Goal: Information Seeking & Learning: Understand process/instructions

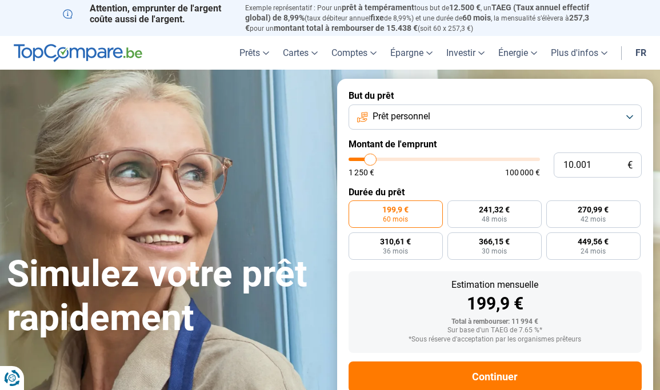
type input "10.250"
type input "10250"
type input "10.500"
type input "10500"
type input "10.750"
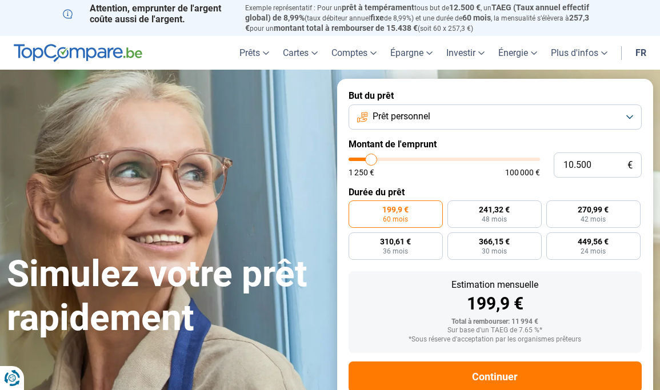
type input "10750"
type input "11.000"
type input "11000"
type input "11.250"
type input "11250"
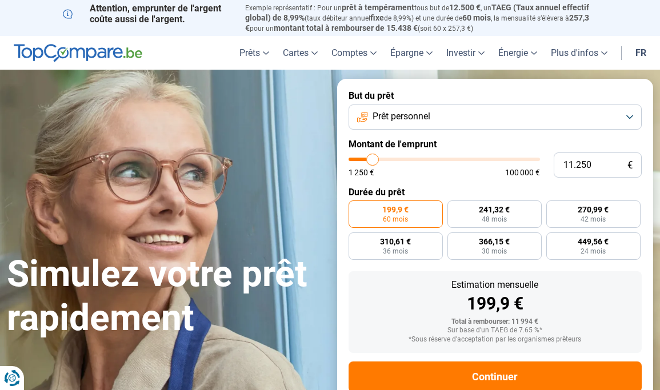
type input "11.750"
type input "11750"
type input "12.000"
type input "12000"
type input "12.250"
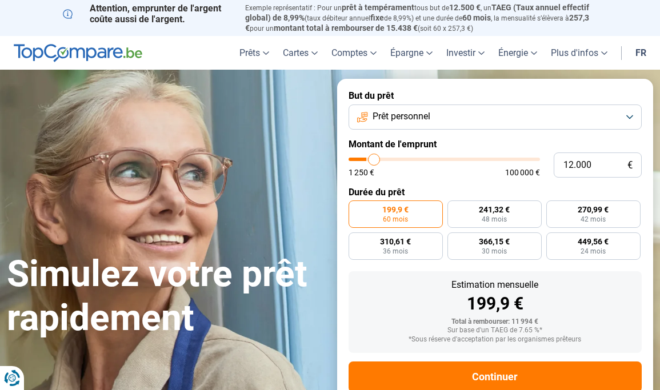
type input "12250"
type input "12.500"
type input "12500"
type input "12.750"
type input "12750"
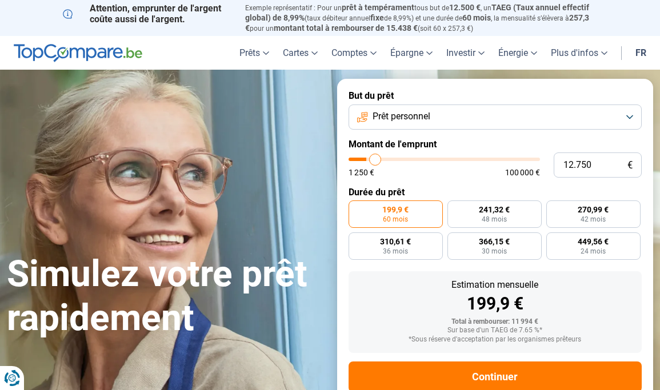
type input "13.000"
type input "13000"
type input "13.250"
type input "13250"
type input "13.500"
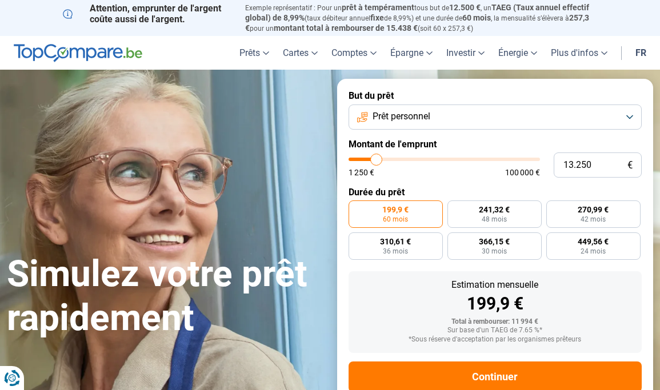
type input "13500"
type input "13.750"
type input "13750"
type input "14.000"
type input "14000"
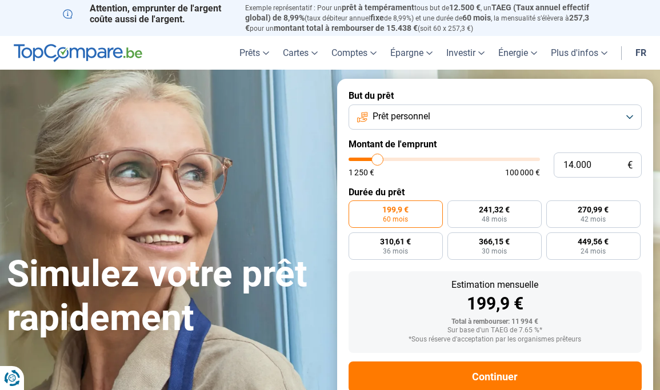
type input "14.500"
type input "14500"
type input "14.750"
type input "14750"
type input "15.250"
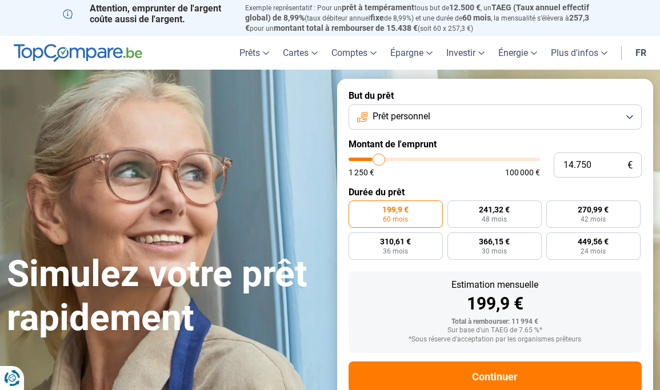
type input "15250"
type input "15.500"
type input "15500"
type input "15.750"
type input "15750"
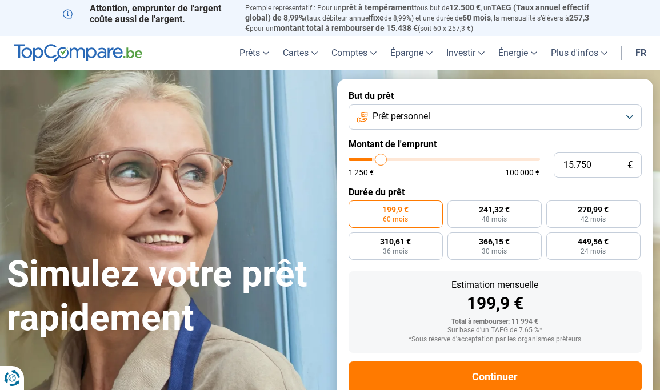
type input "16.000"
type input "16000"
type input "16.250"
type input "16250"
type input "16.500"
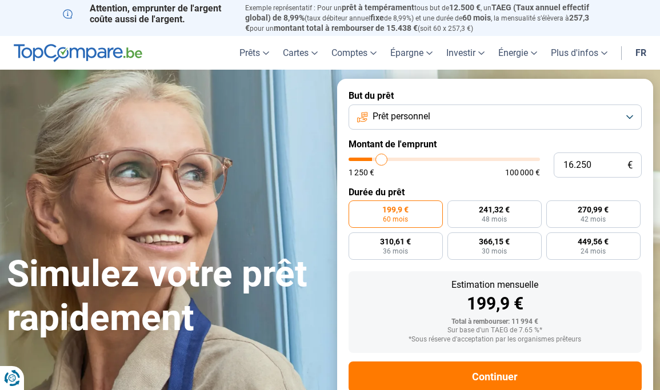
type input "16500"
type input "16.750"
type input "16750"
type input "17.000"
type input "17000"
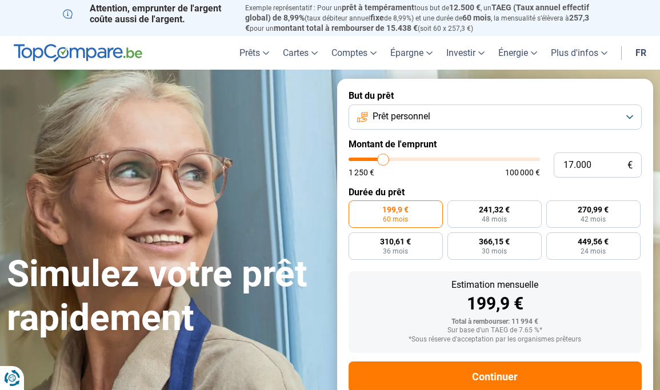
type input "17.250"
type input "17250"
type input "17.500"
type input "17500"
type input "17.750"
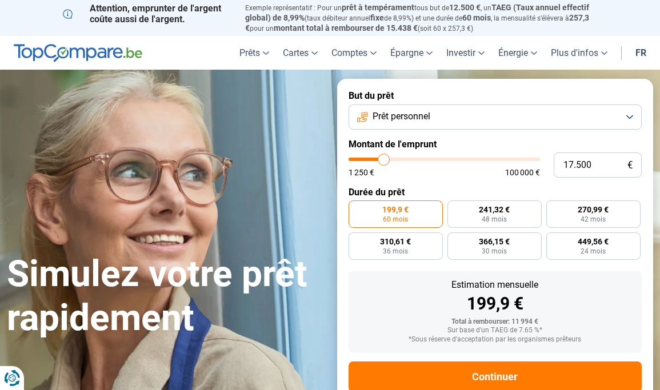
type input "17750"
type input "18.000"
type input "18000"
type input "18.250"
type input "18250"
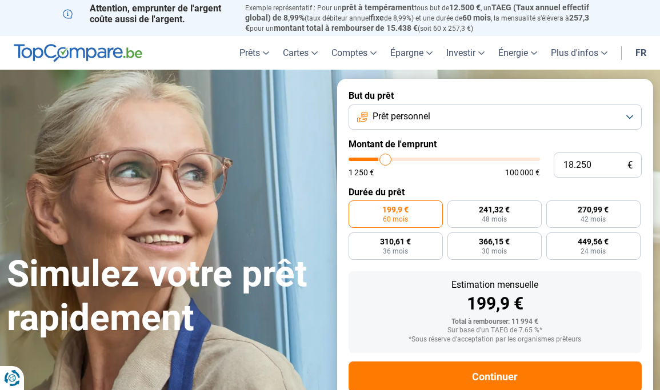
type input "18.500"
type input "18500"
type input "18.750"
type input "18750"
type input "19.000"
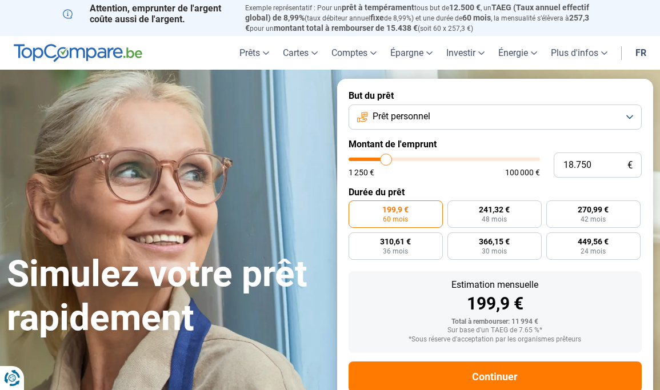
type input "19000"
type input "19.250"
type input "19250"
type input "19.500"
type input "19500"
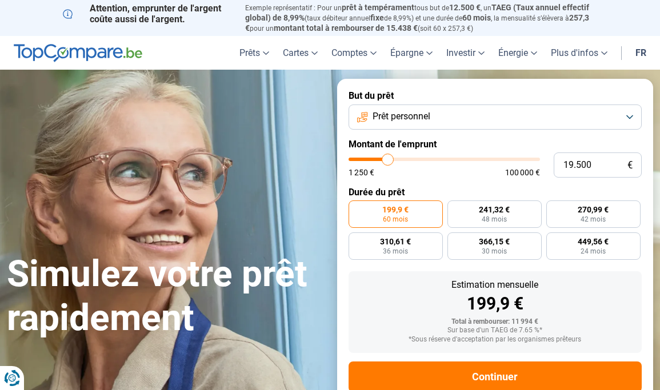
type input "19.750"
type input "19750"
type input "20.000"
type input "20000"
type input "20.250"
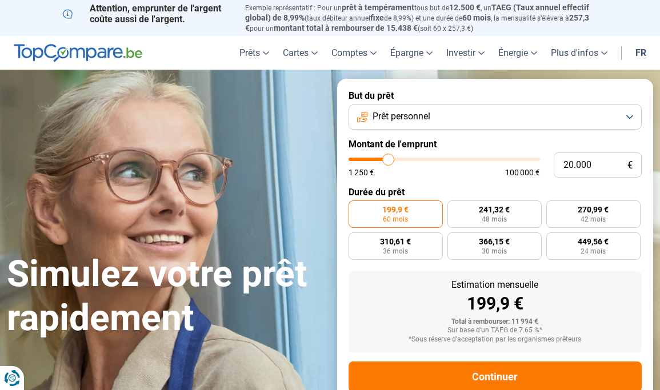
type input "20250"
type input "20.500"
type input "20500"
type input "20.750"
type input "20750"
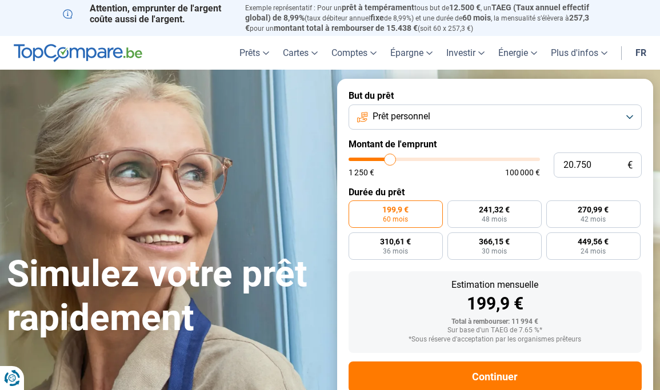
type input "21.000"
drag, startPoint x: 370, startPoint y: 160, endPoint x: 390, endPoint y: 162, distance: 20.1
type input "21000"
click at [390, 161] on input "range" at bounding box center [445, 159] width 192 height 3
radio input "false"
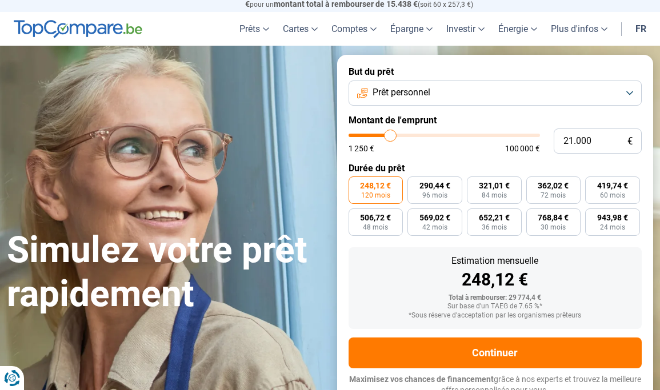
scroll to position [30, 0]
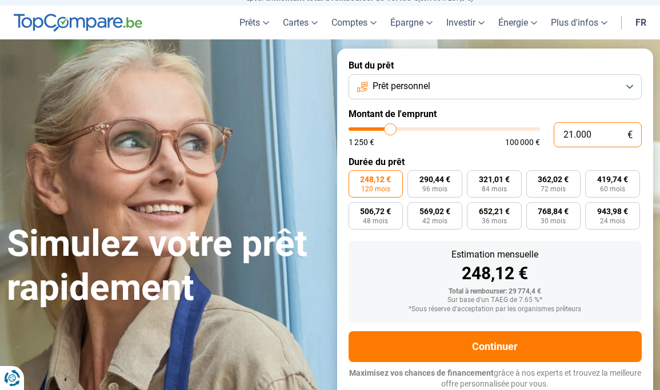
drag, startPoint x: 600, startPoint y: 133, endPoint x: 534, endPoint y: 134, distance: 65.8
click at [534, 134] on div "21.000 € 1 250 € 100 000 €" at bounding box center [496, 134] width 294 height 25
type input "1"
type input "1250"
type input "10"
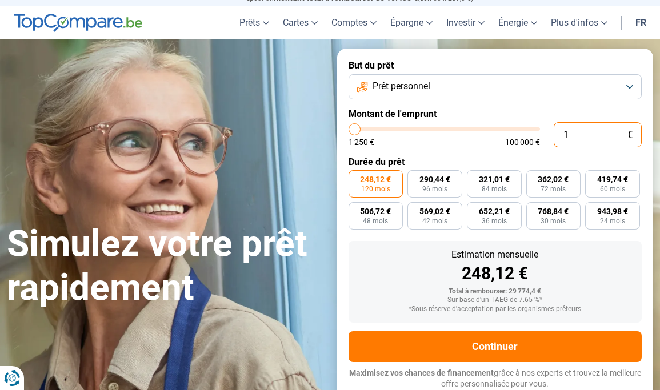
type input "1250"
type input "100"
type input "1250"
type input "1.000"
type input "1250"
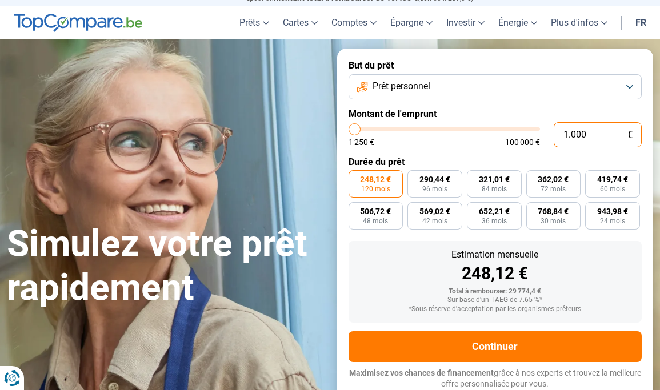
type input "10.000"
type input "10000"
type input "10.000"
radio input "true"
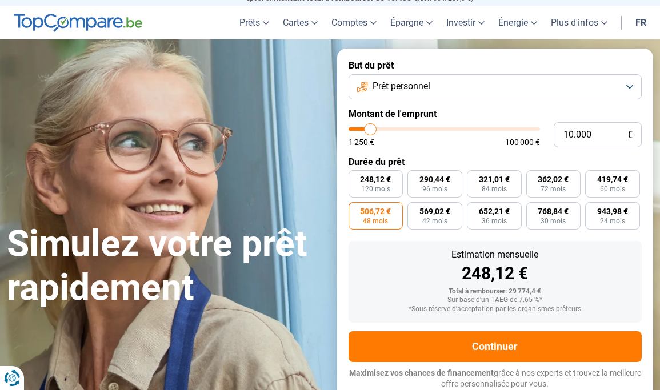
click at [529, 99] on form "But du prêt Prêt personnel Montant de l'emprunt 10.000 € 1 250 € 100 000 € Duré…" at bounding box center [495, 225] width 317 height 353
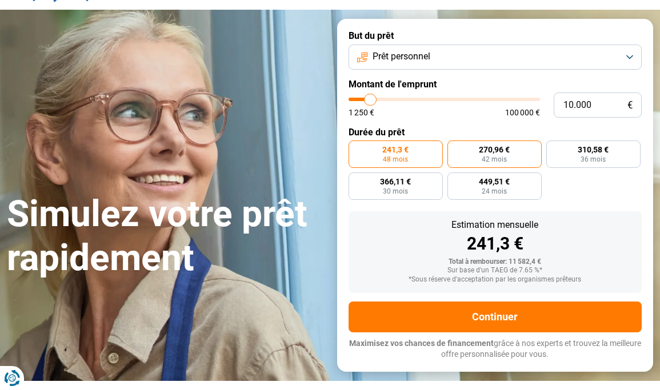
scroll to position [58, 0]
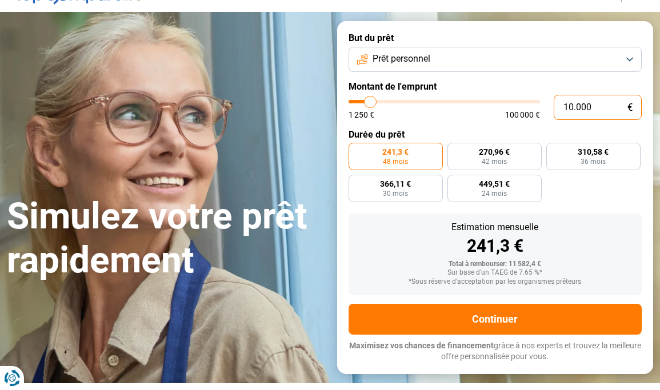
drag, startPoint x: 601, startPoint y: 102, endPoint x: 513, endPoint y: 101, distance: 87.5
click at [513, 101] on div "10.000 € 1 250 € 100 000 €" at bounding box center [496, 107] width 294 height 25
type input "1"
type input "1250"
type input "15"
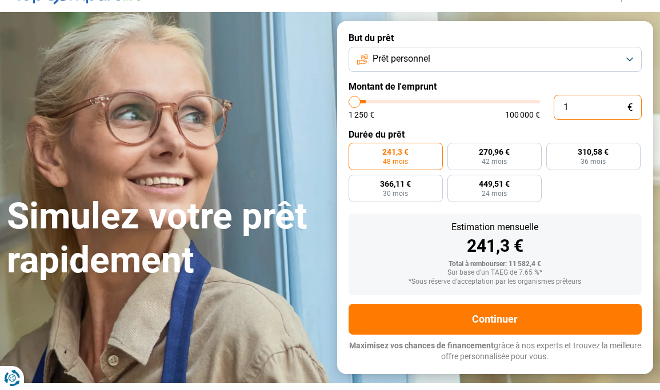
type input "1250"
type input "150"
type input "1250"
type input "1.500"
type input "1500"
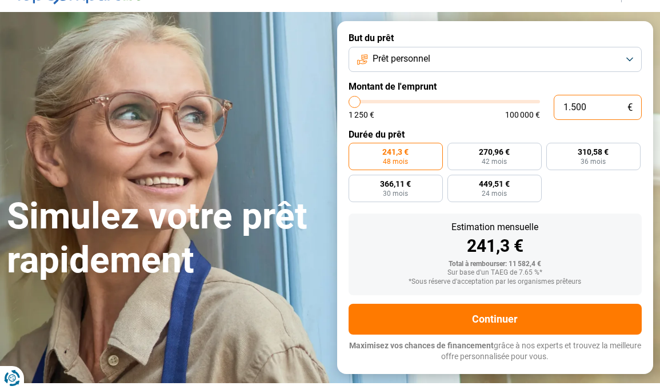
type input "15.000"
type input "15000"
type input "15.000"
radio input "false"
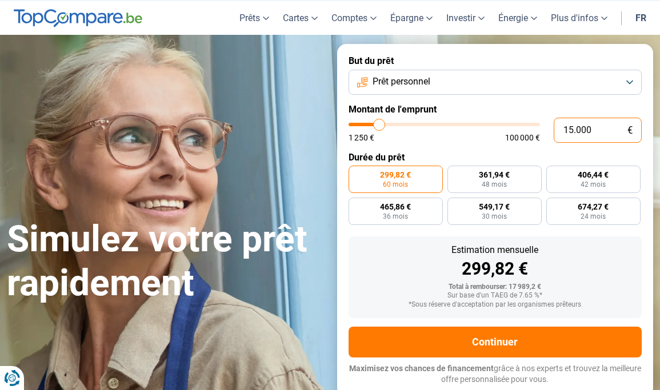
scroll to position [30, 0]
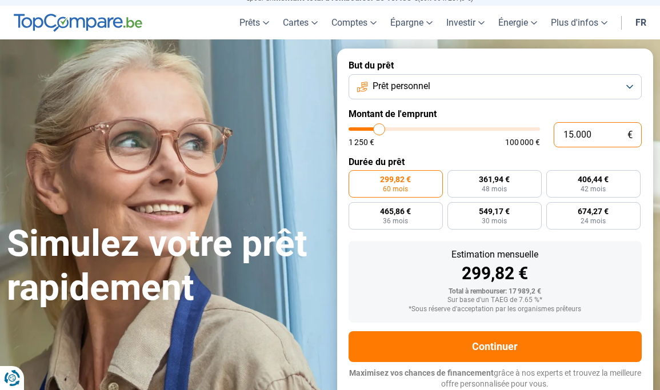
click at [605, 137] on input "15.000" at bounding box center [598, 134] width 88 height 25
type input "1.500"
type input "1500"
type input "150"
type input "1250"
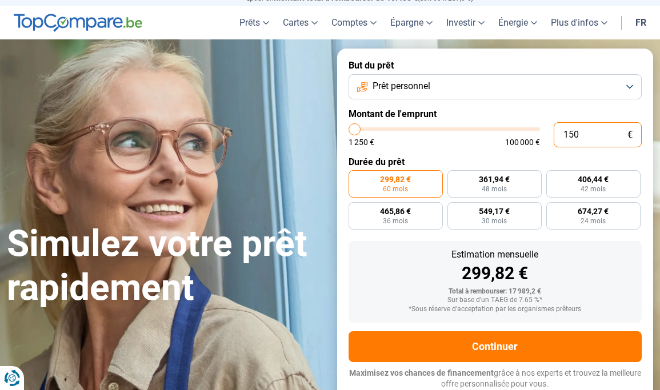
type input "15"
type input "1250"
type input "1"
type input "1250"
type input "15"
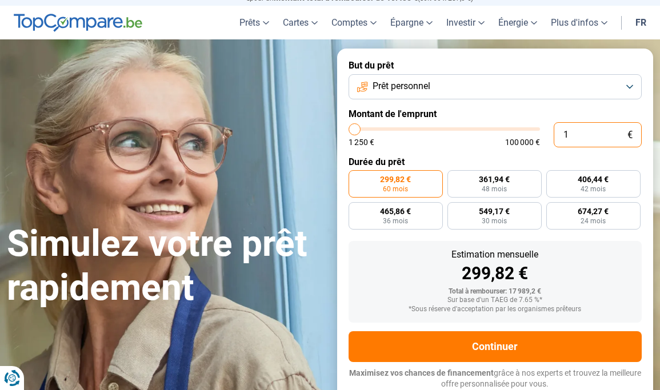
type input "1250"
type input "150"
type input "1250"
type input "1.500"
type input "1500"
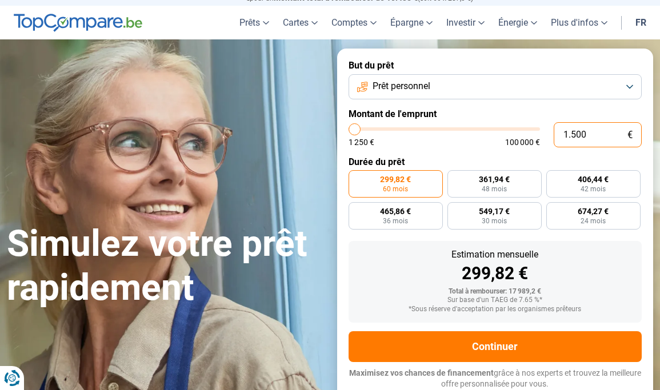
type input "15.000"
type input "15000"
click at [504, 104] on form "But du prêt Prêt personnel Montant de l'emprunt 15.000 € 1 250 € 100 000 € Duré…" at bounding box center [495, 225] width 317 height 353
type input "14.500"
type input "14500"
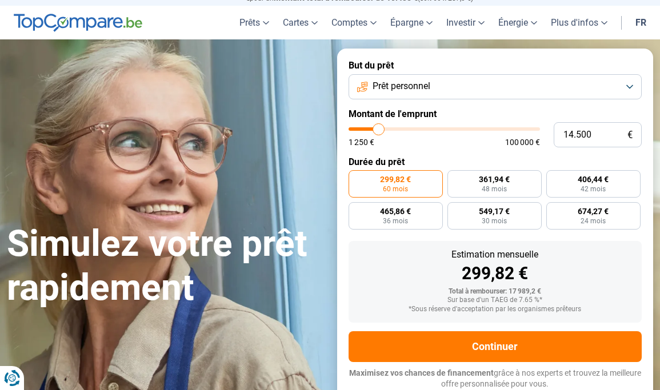
type input "15.250"
type input "15250"
type input "16.750"
type input "16750"
type input "18.000"
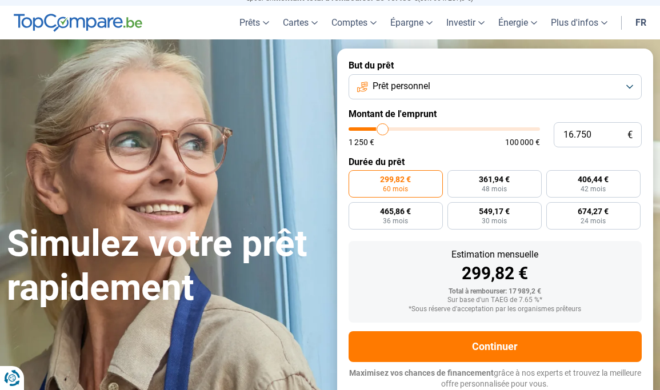
type input "18000"
type input "19.000"
type input "19000"
type input "20.000"
type input "20000"
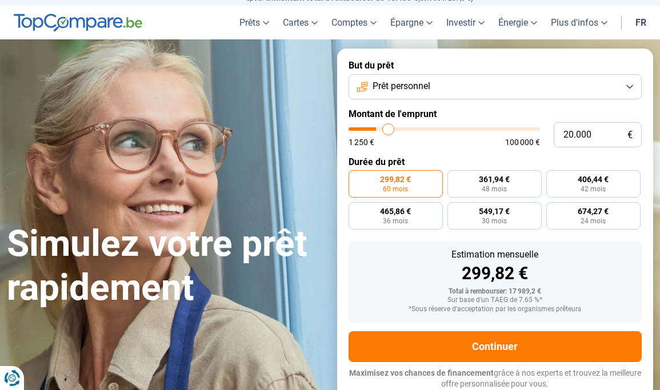
type input "20.500"
type input "20500"
type input "20.750"
type input "20750"
type input "21.000"
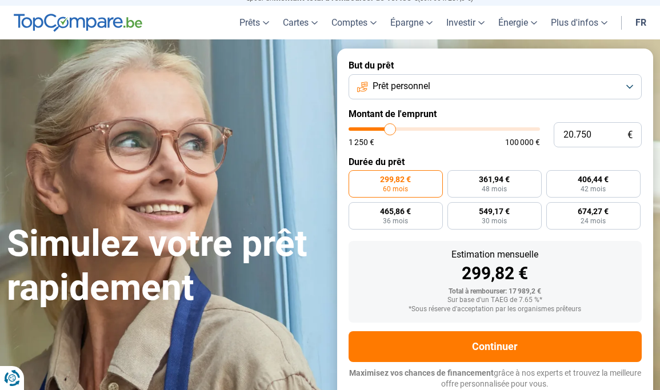
type input "21000"
type input "21.250"
type input "21250"
type input "21.750"
type input "21750"
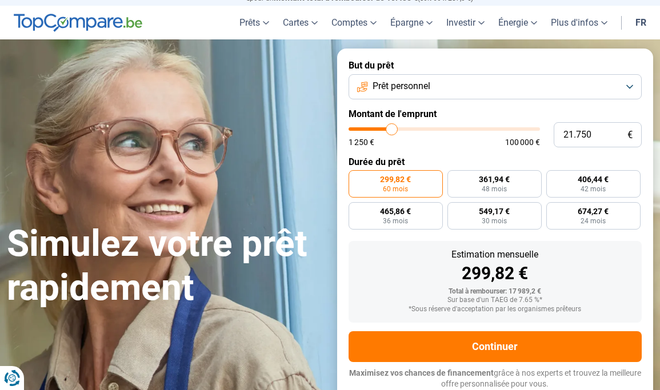
type input "22.000"
type input "22000"
type input "22.250"
type input "22250"
type input "22.000"
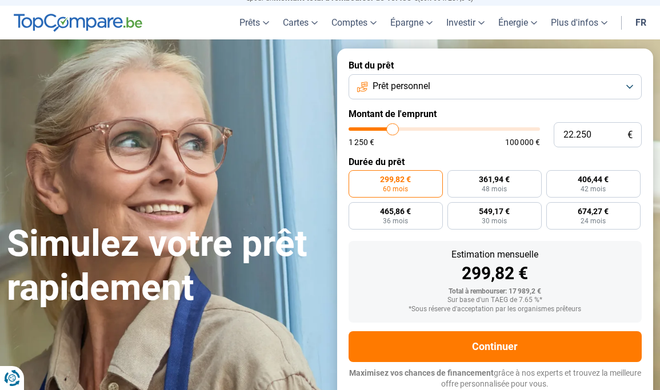
type input "22000"
type input "21.750"
type input "21750"
type input "21.500"
type input "21500"
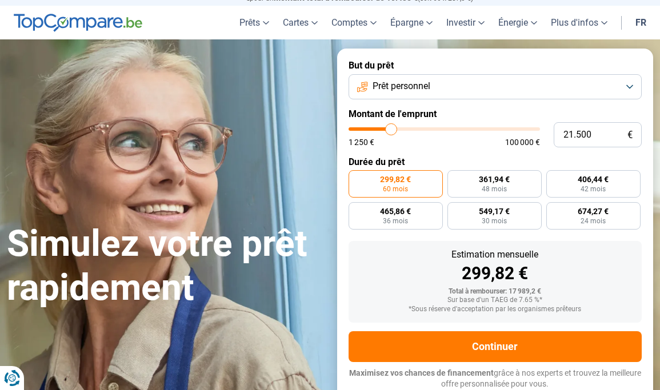
type input "21.000"
type input "21000"
type input "20.750"
type input "20750"
type input "20.250"
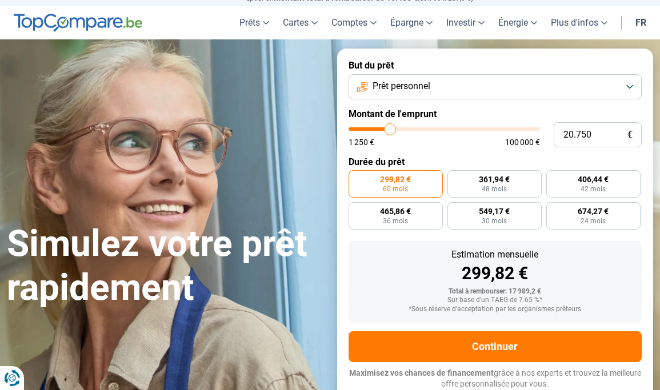
type input "20250"
type input "20.000"
type input "20000"
type input "19.500"
type input "19500"
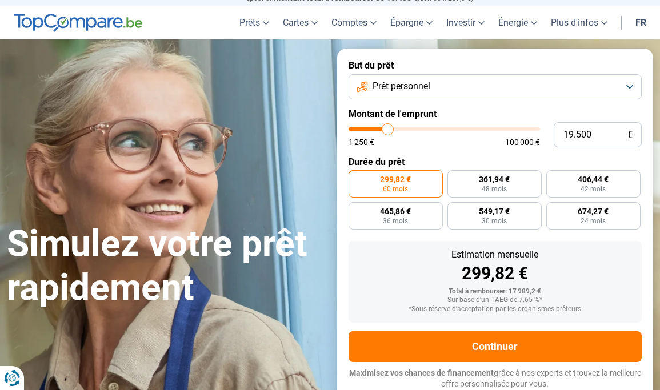
type input "19.250"
type input "19250"
type input "19.000"
type input "19000"
type input "18.750"
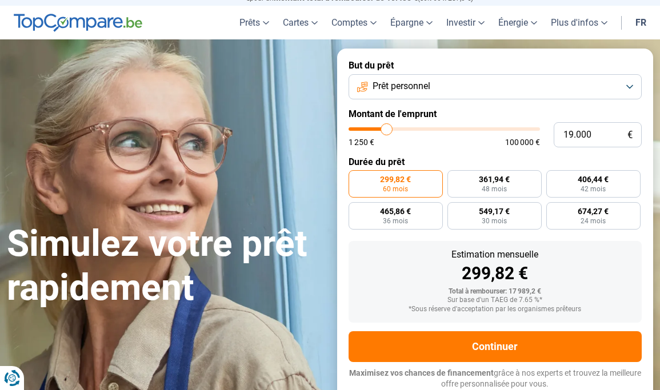
type input "18750"
type input "18.500"
type input "18500"
type input "18.250"
type input "18250"
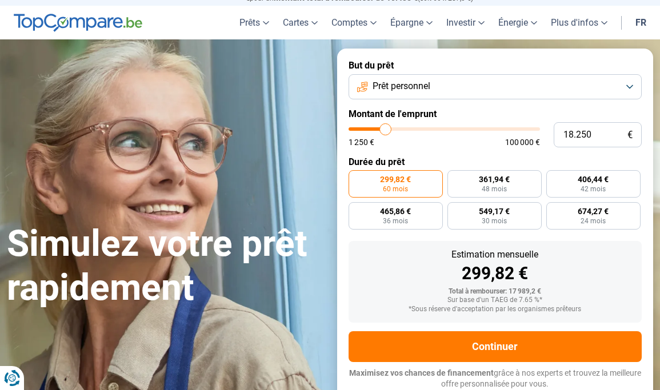
type input "18.000"
type input "18000"
type input "17.750"
type input "17750"
type input "17.500"
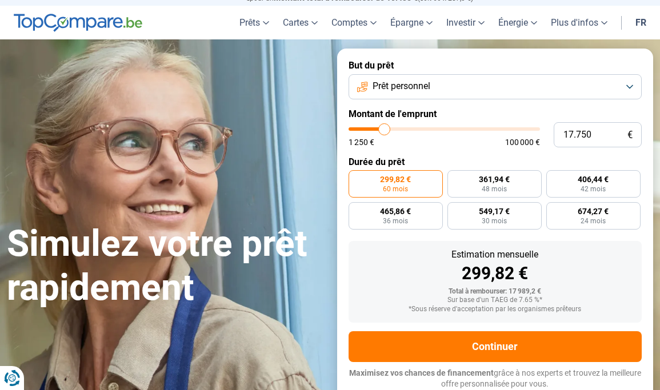
type input "17500"
type input "17.250"
type input "17250"
type input "17.000"
type input "17000"
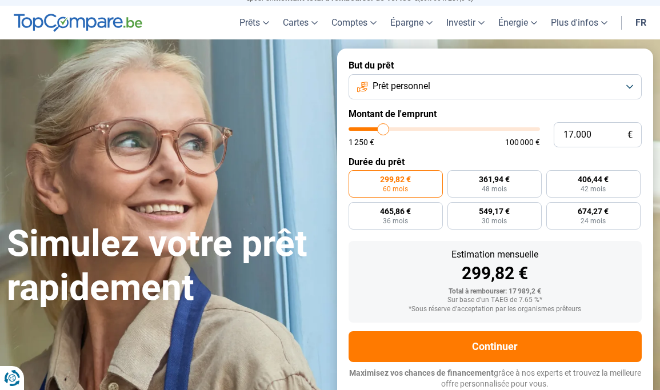
type input "16.750"
type input "16750"
type input "16.500"
type input "16500"
type input "16.250"
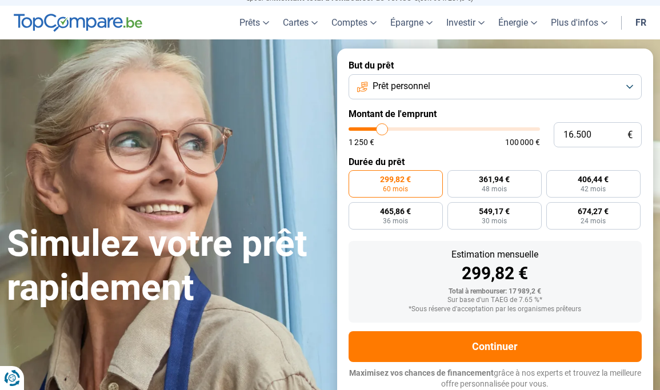
type input "16250"
type input "16.000"
type input "16000"
type input "15.750"
type input "15750"
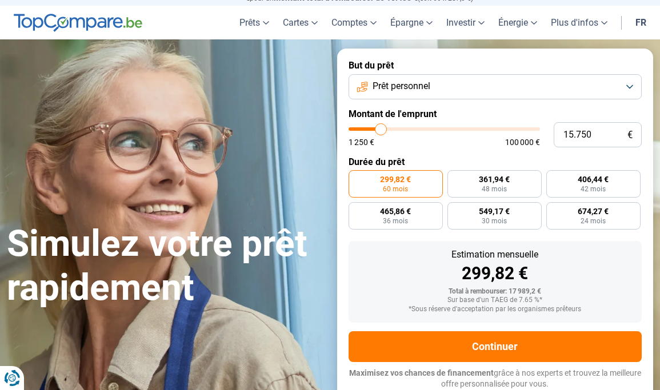
type input "15.500"
type input "15500"
type input "15.250"
type input "15250"
type input "15.000"
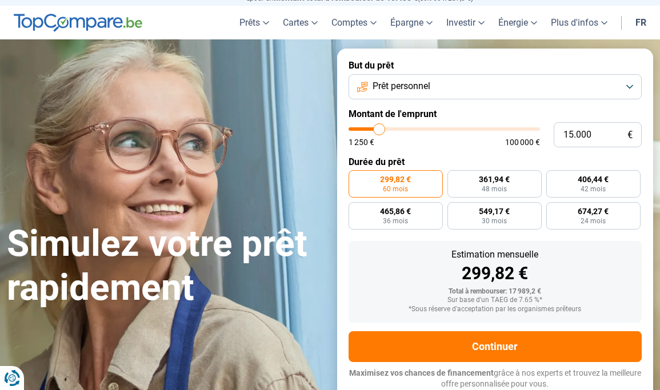
click at [380, 131] on input "range" at bounding box center [445, 128] width 192 height 3
click at [437, 157] on label "Durée du prêt" at bounding box center [496, 162] width 294 height 11
